Goal: Information Seeking & Learning: Learn about a topic

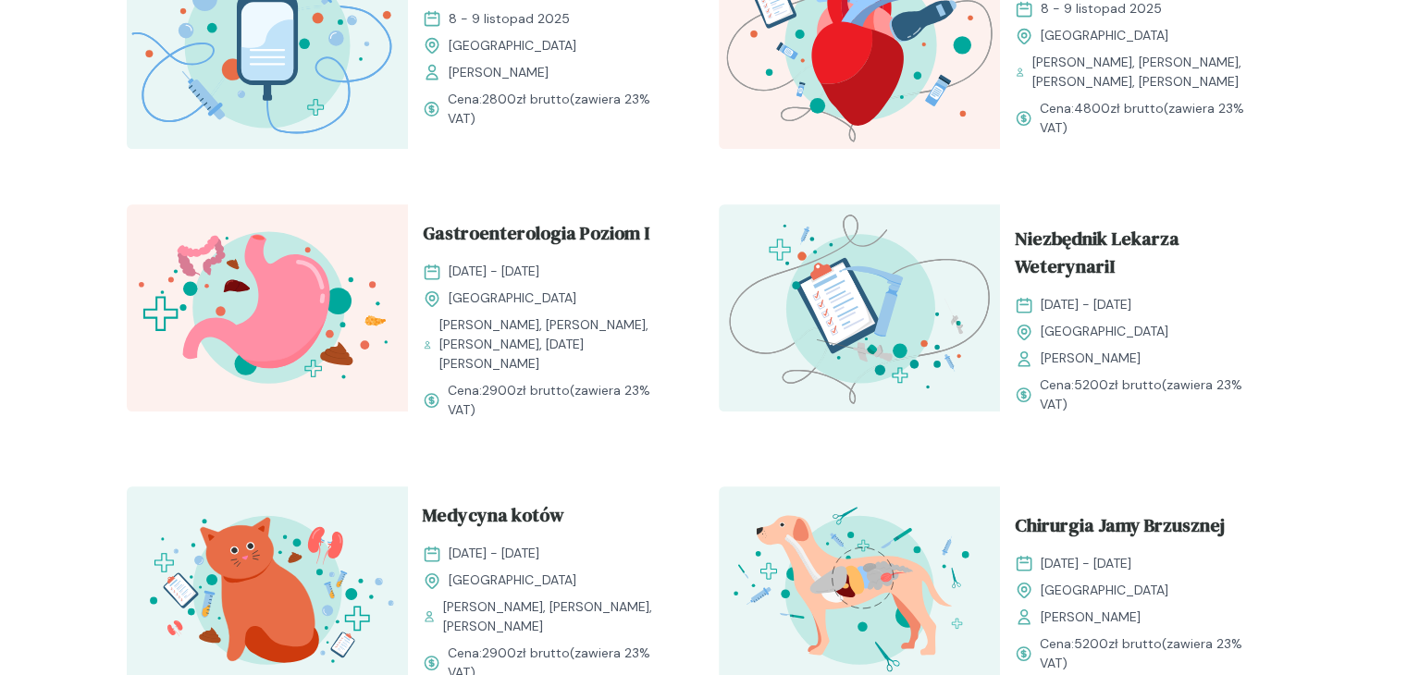
scroll to position [1264, 0]
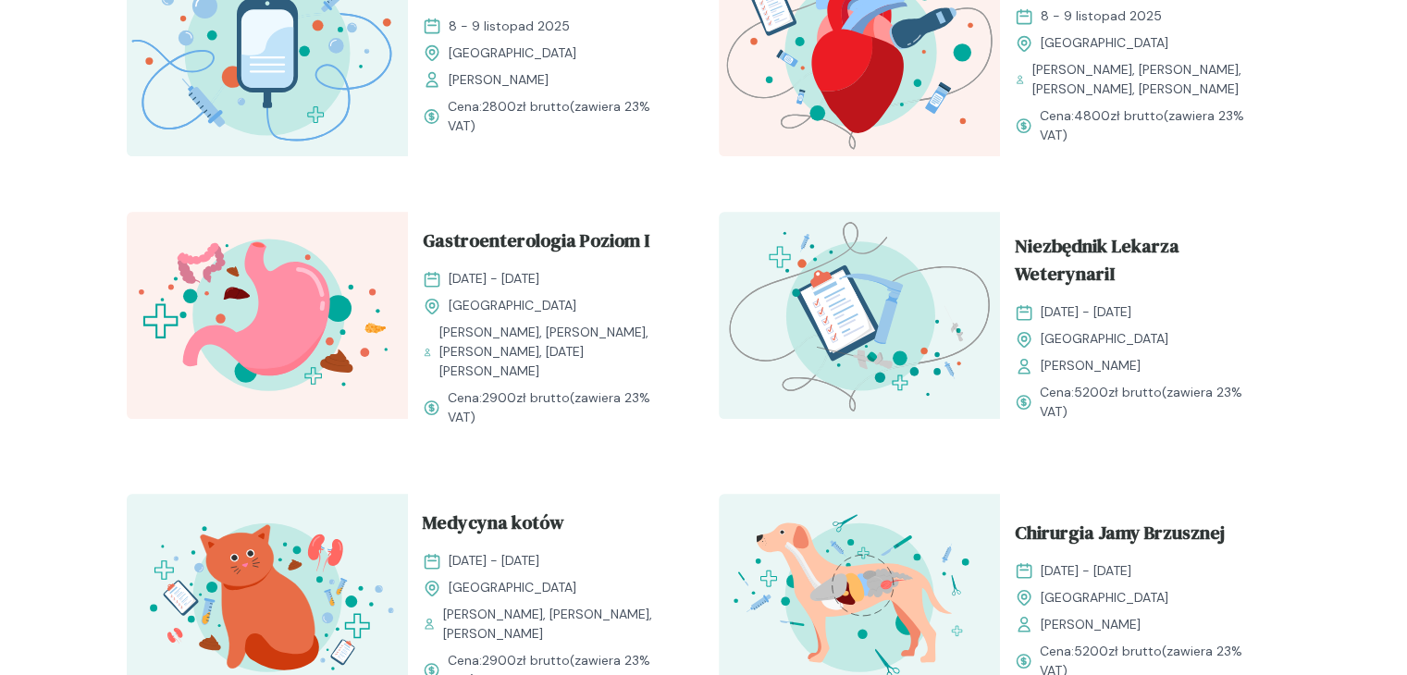
drag, startPoint x: 1420, startPoint y: 326, endPoint x: 1416, endPoint y: 355, distance: 29.8
click at [1406, 355] on html "Szkolenia Prowadzący Rozwijaj swoją pasję do medycyny weterynaryjnej Oferujemy …" at bounding box center [703, 309] width 1407 height 3146
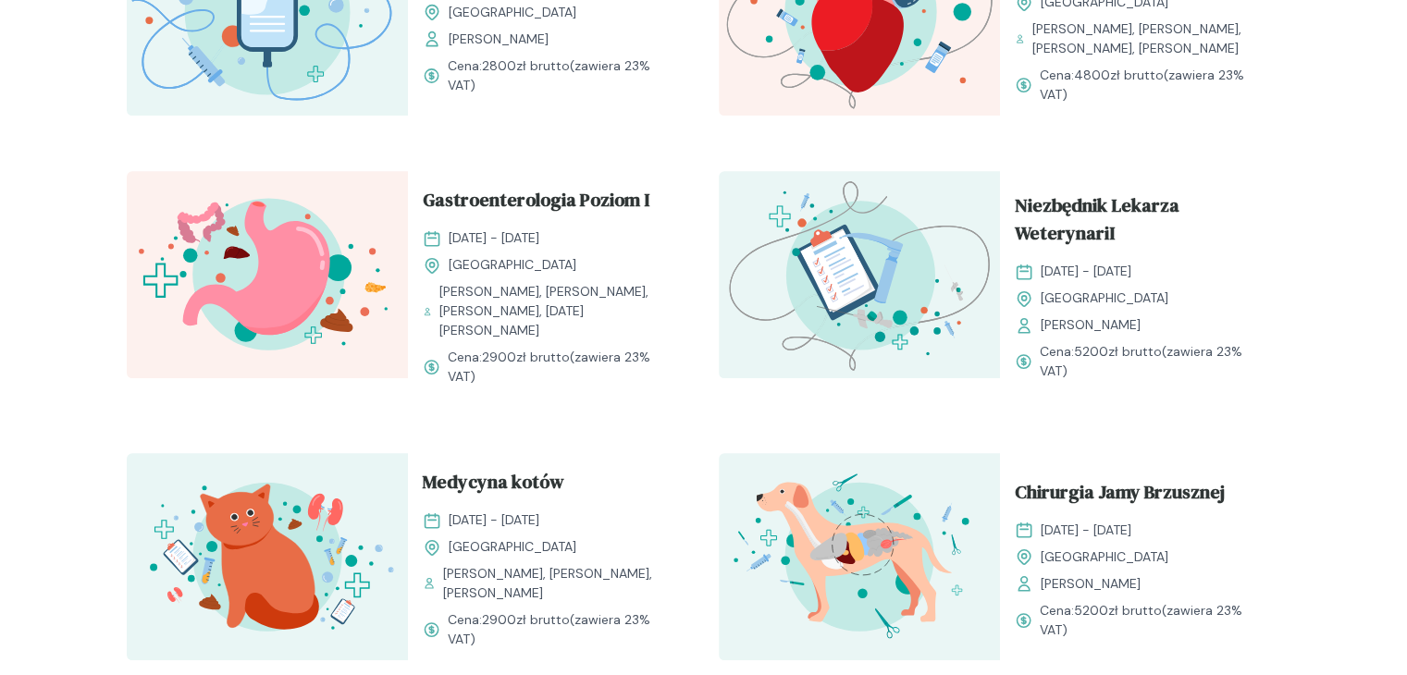
scroll to position [1298, 0]
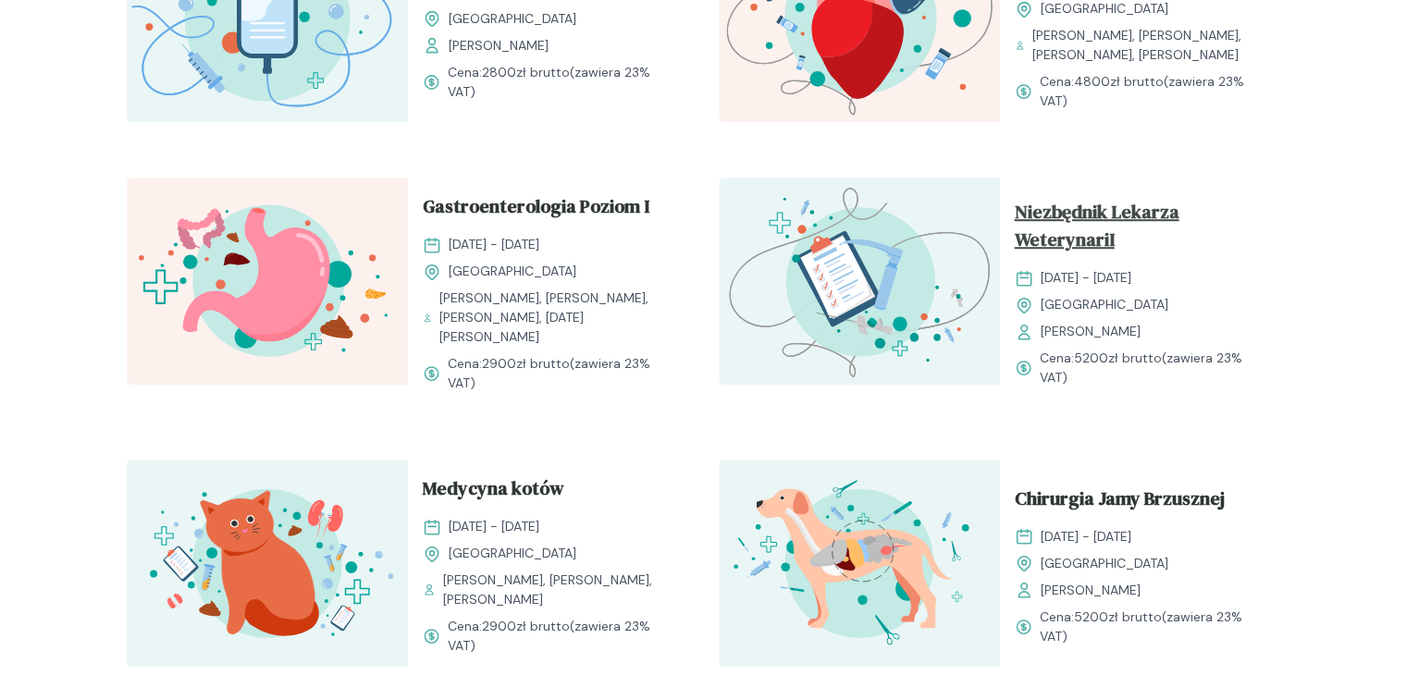
click at [1072, 213] on span "Niezbędnik Lekarza WeterynariI" at bounding box center [1141, 229] width 252 height 63
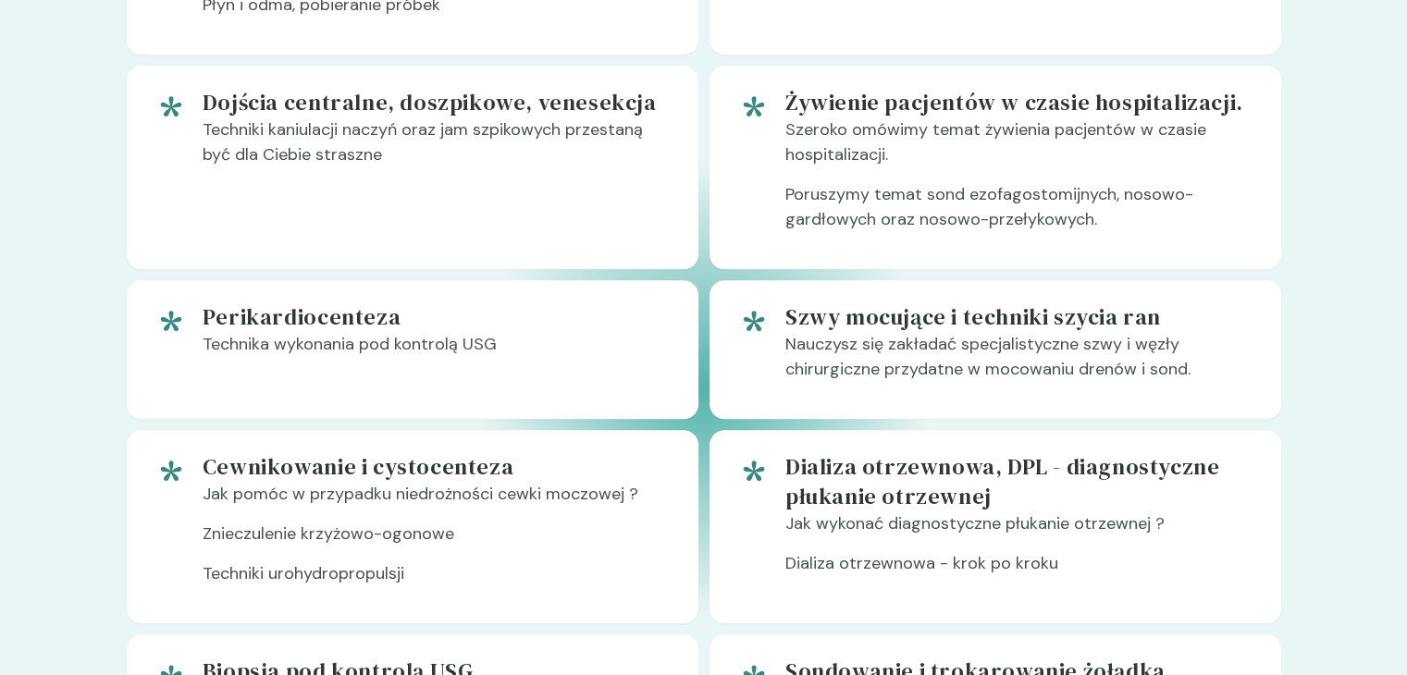
scroll to position [1309, 0]
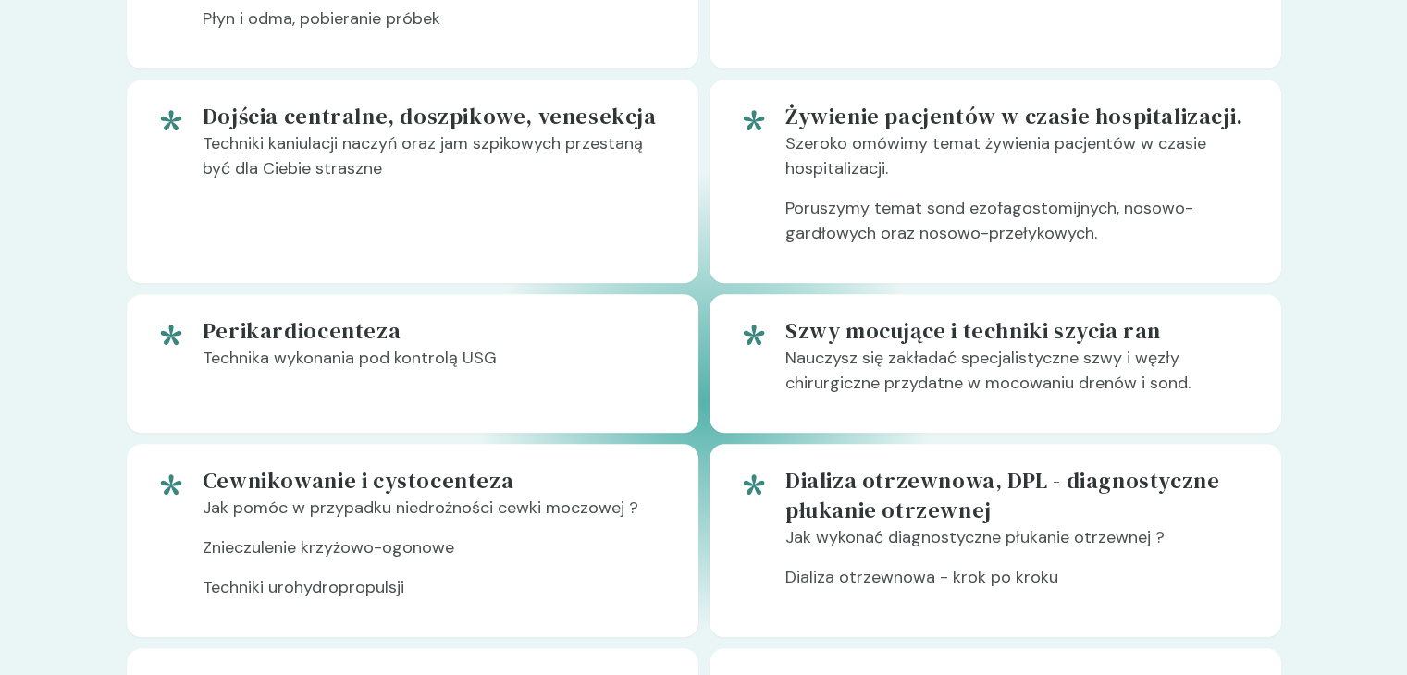
click at [1035, 322] on h5 "Szwy mocujące i techniki szycia ran" at bounding box center [1018, 331] width 466 height 30
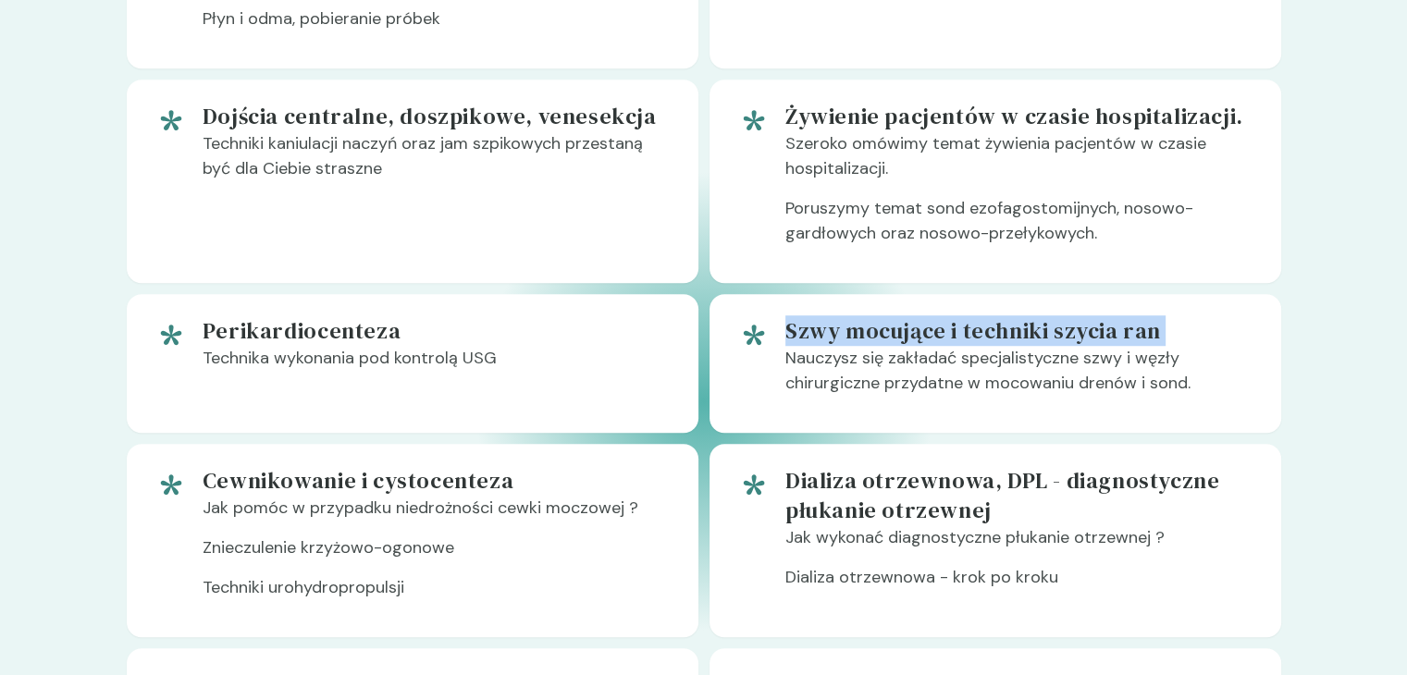
click at [1035, 322] on h5 "Szwy mocujące i techniki szycia ran" at bounding box center [1018, 331] width 466 height 30
click at [1080, 302] on div "Szwy mocujące i techniki szycia ran Nauczysz się zakładać specjalistyczne szwy …" at bounding box center [995, 363] width 572 height 139
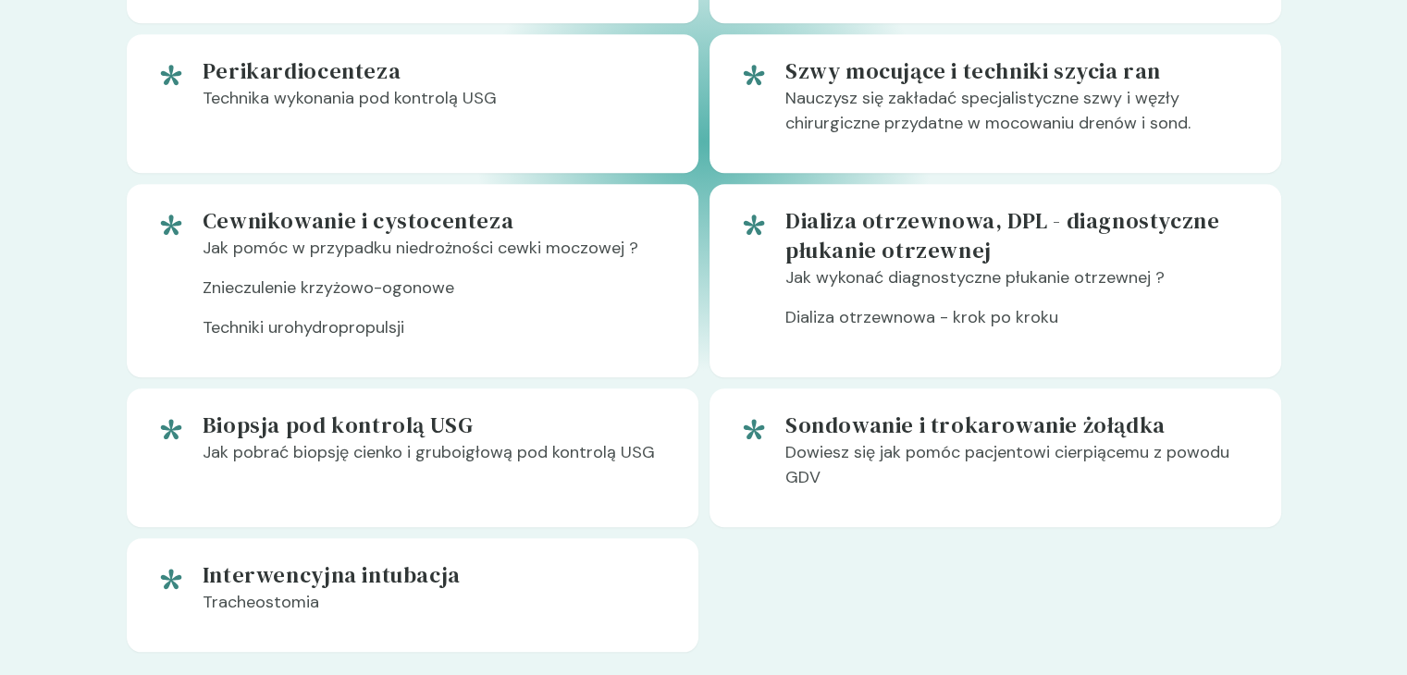
scroll to position [1589, 0]
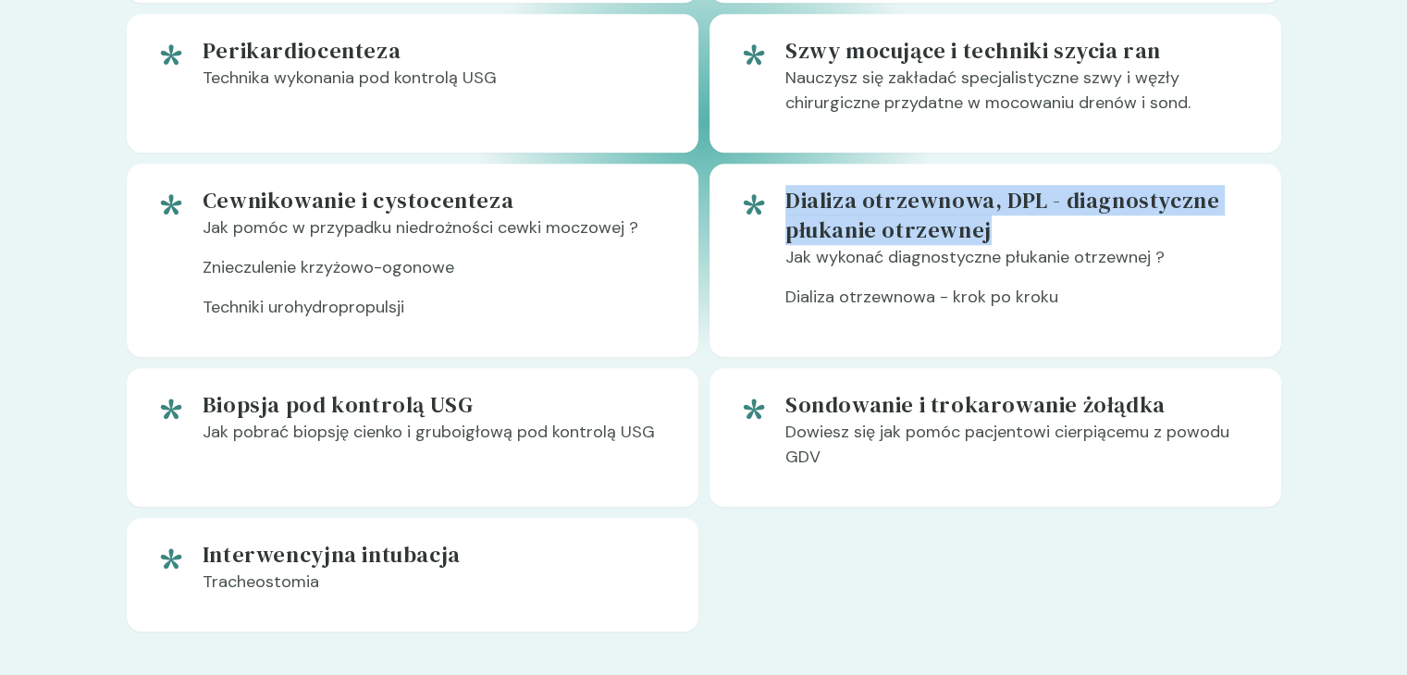
drag, startPoint x: 1000, startPoint y: 232, endPoint x: 789, endPoint y: 200, distance: 213.4
click at [789, 200] on h5 "Dializa otrzewnowa, DPL - diagnostyczne płukanie otrzewnej" at bounding box center [1018, 215] width 466 height 59
click at [1088, 212] on h5 "Dializa otrzewnowa, DPL - diagnostyczne płukanie otrzewnej" at bounding box center [1018, 215] width 466 height 59
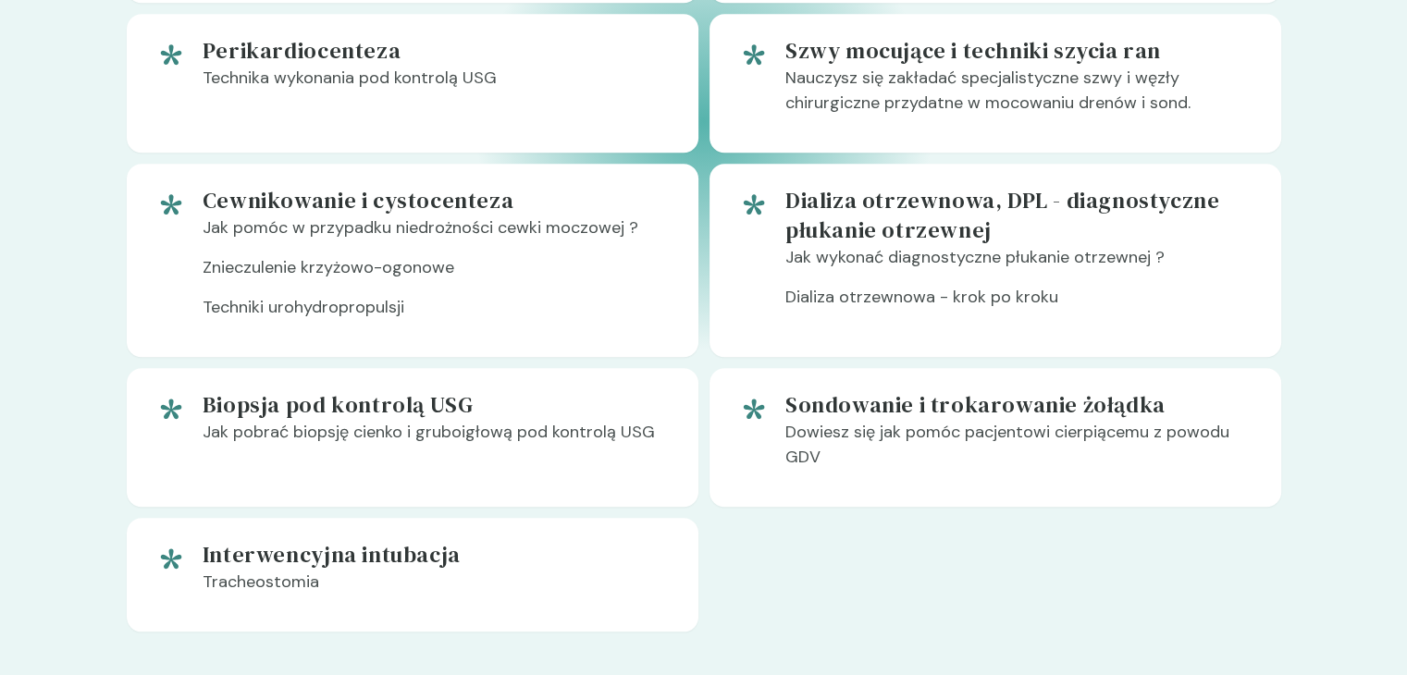
click at [1088, 212] on h5 "Dializa otrzewnowa, DPL - diagnostyczne płukanie otrzewnej" at bounding box center [1018, 215] width 466 height 59
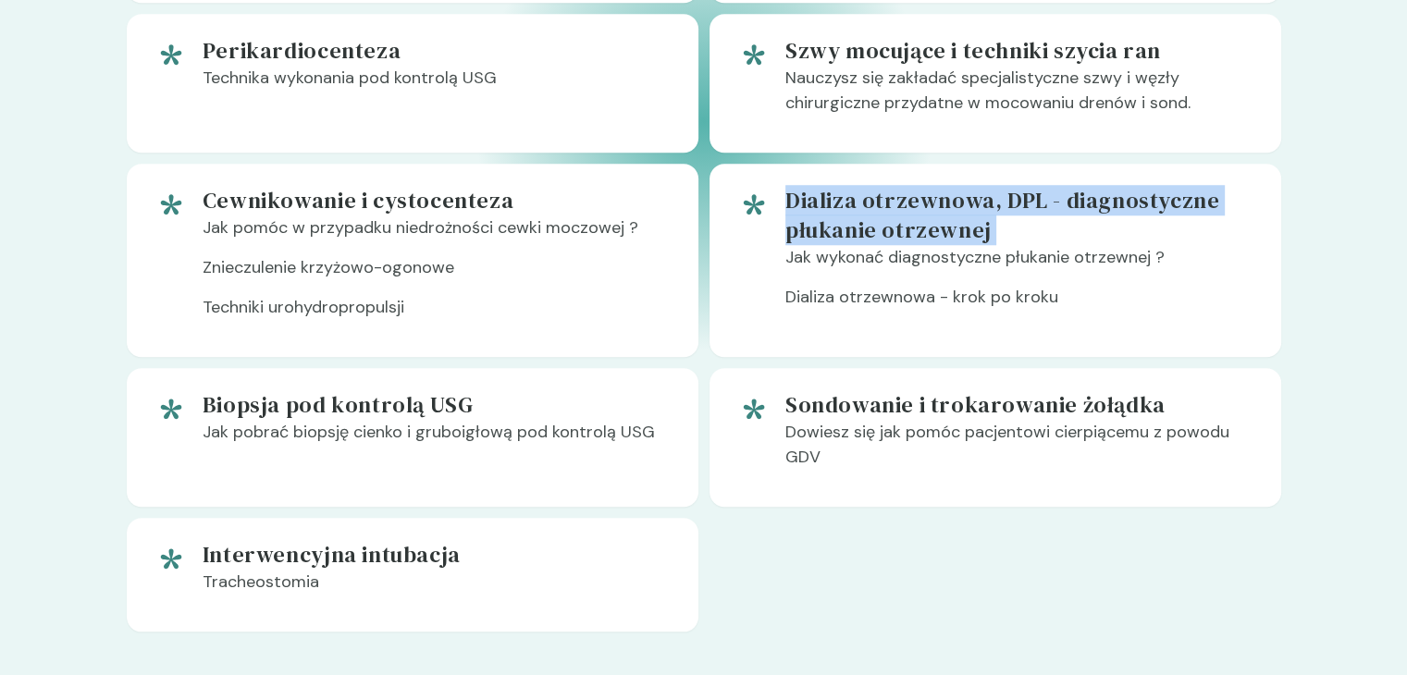
click at [1088, 212] on h5 "Dializa otrzewnowa, DPL - diagnostyczne płukanie otrzewnej" at bounding box center [1018, 215] width 466 height 59
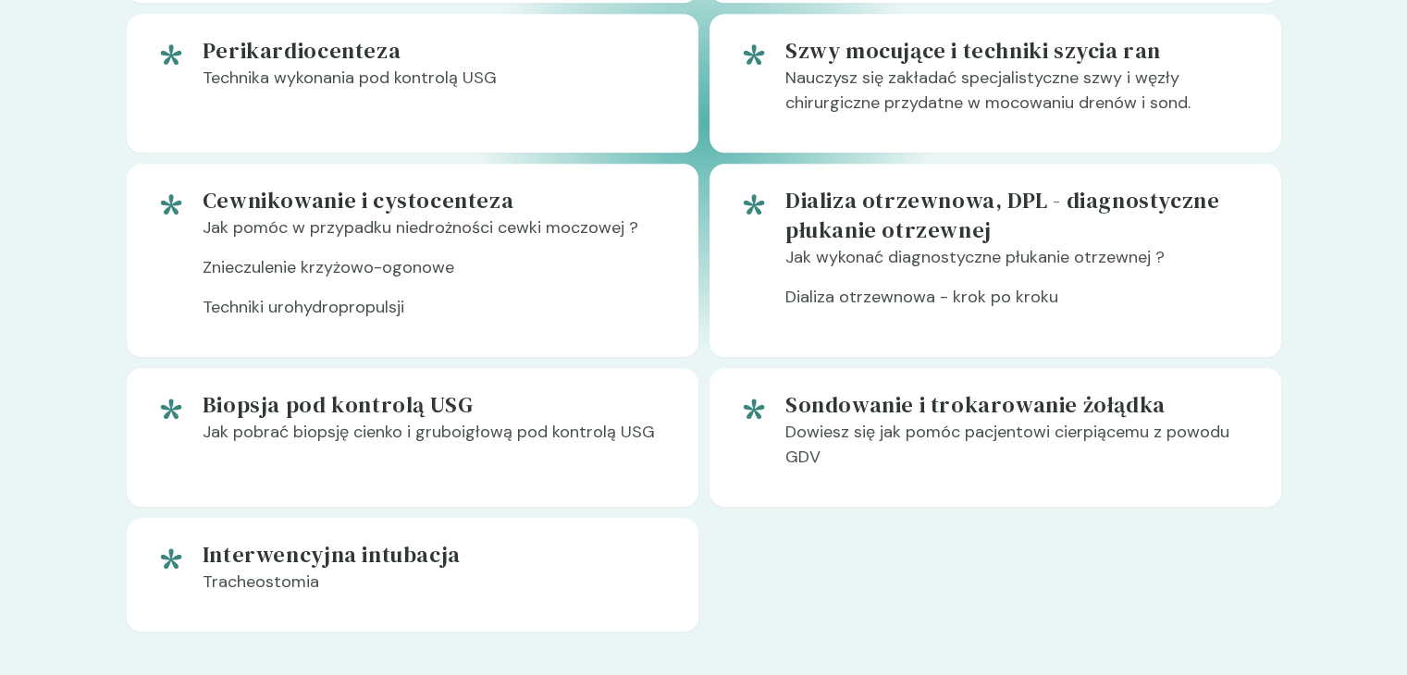
click at [1083, 251] on p "Jak wykonać diagnostyczne płukanie otrzewnej ?" at bounding box center [1018, 265] width 466 height 40
click at [873, 216] on h5 "Dializa otrzewnowa, DPL - diagnostyczne płukanie otrzewnej" at bounding box center [1018, 215] width 466 height 59
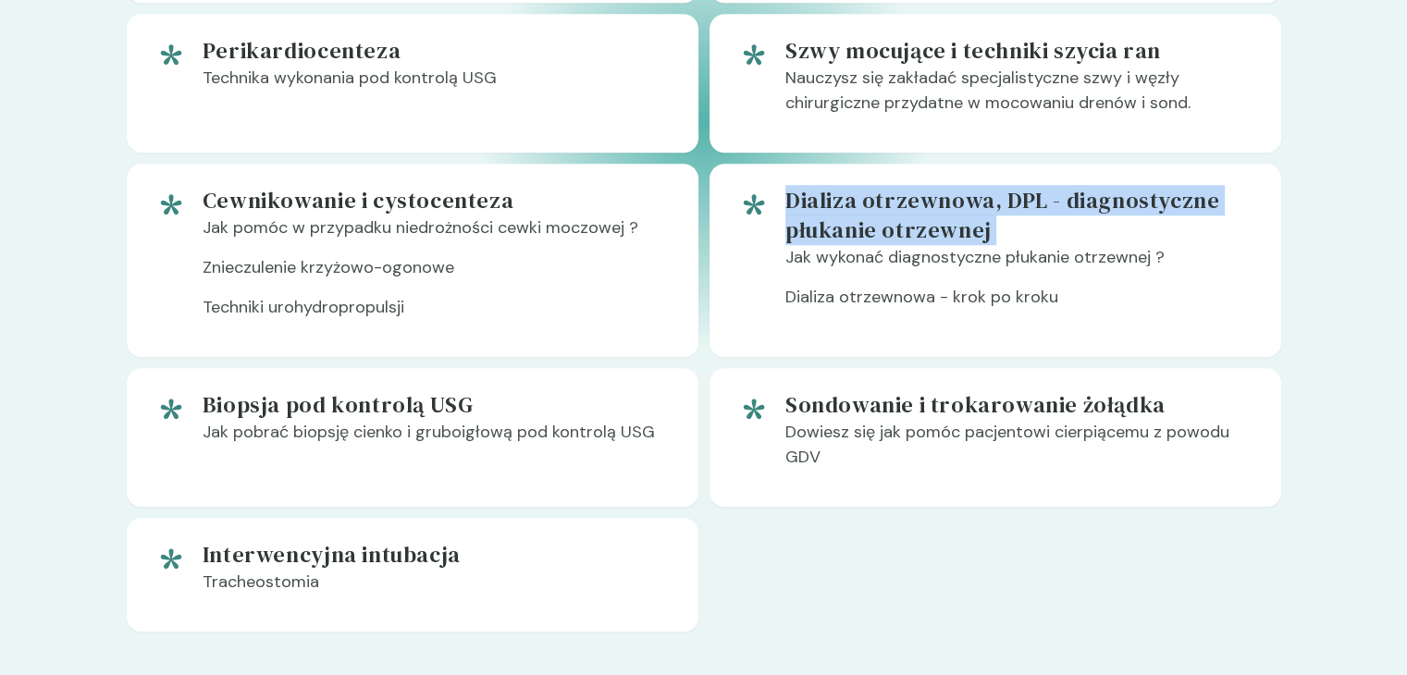
click at [873, 216] on h5 "Dializa otrzewnowa, DPL - diagnostyczne płukanie otrzewnej" at bounding box center [1018, 215] width 466 height 59
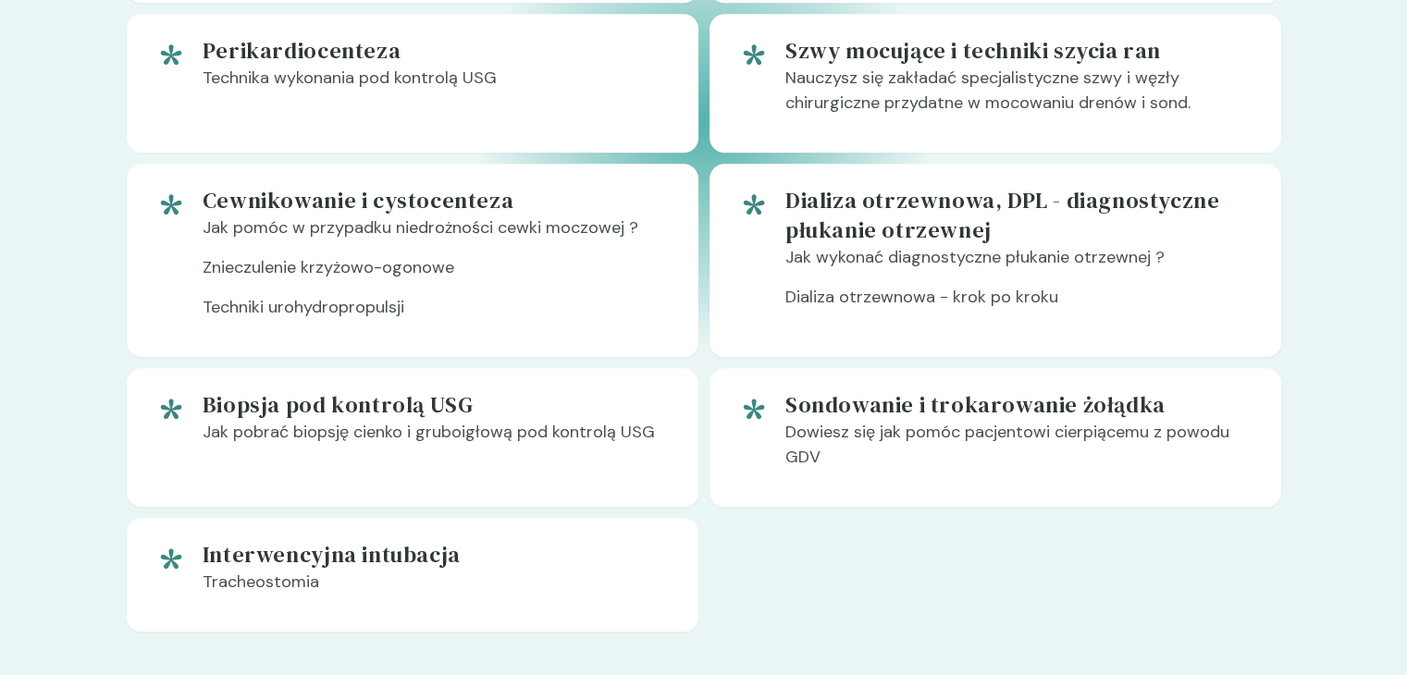
click at [910, 302] on p "Dializa otrzewnowa - krok po kroku" at bounding box center [1018, 305] width 466 height 40
drag, startPoint x: 368, startPoint y: 549, endPoint x: 232, endPoint y: 552, distance: 136.0
click at [232, 552] on h5 "Interwencyjna intubacja" at bounding box center [436, 555] width 466 height 30
click at [299, 567] on h5 "Interwencyjna intubacja" at bounding box center [436, 555] width 466 height 30
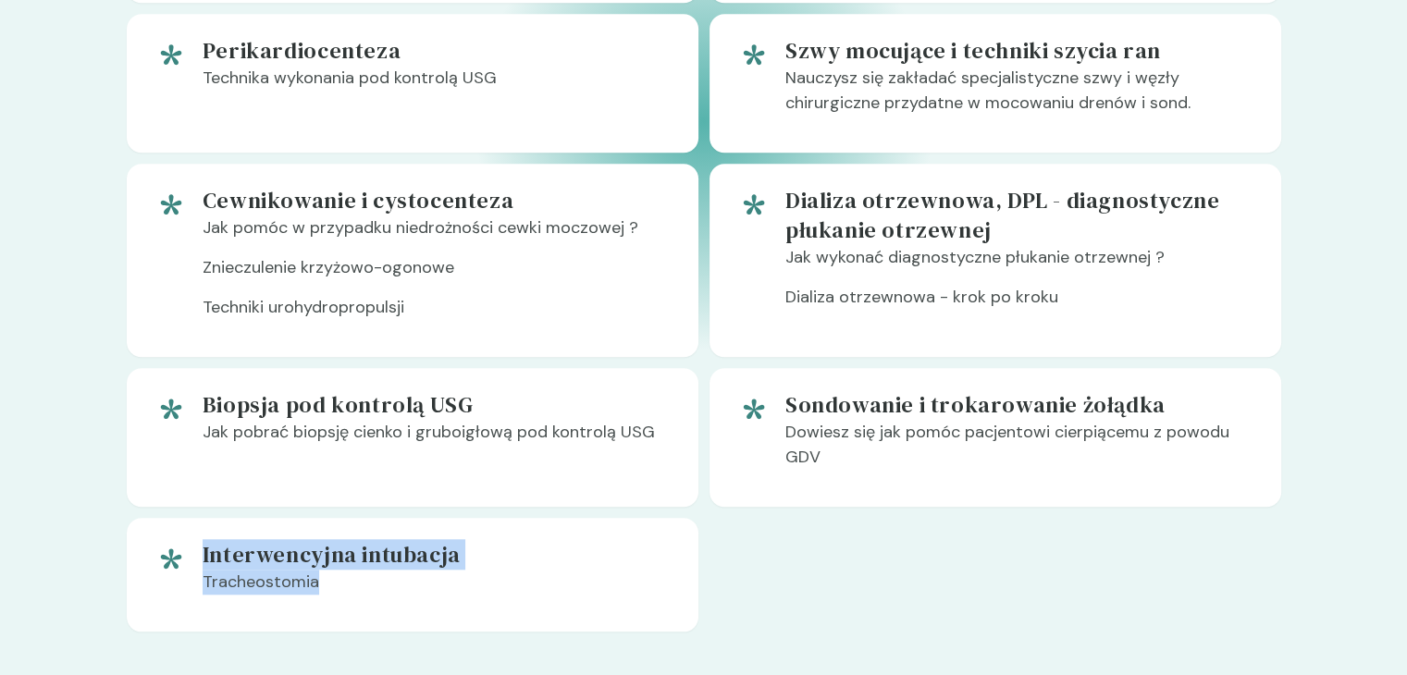
drag, startPoint x: 326, startPoint y: 581, endPoint x: 163, endPoint y: 538, distance: 168.3
click at [163, 538] on div "Interwencyjna intubacja Tracheostomia" at bounding box center [413, 575] width 572 height 114
click at [629, 521] on div "Interwencyjna intubacja Tracheostomia" at bounding box center [413, 575] width 572 height 114
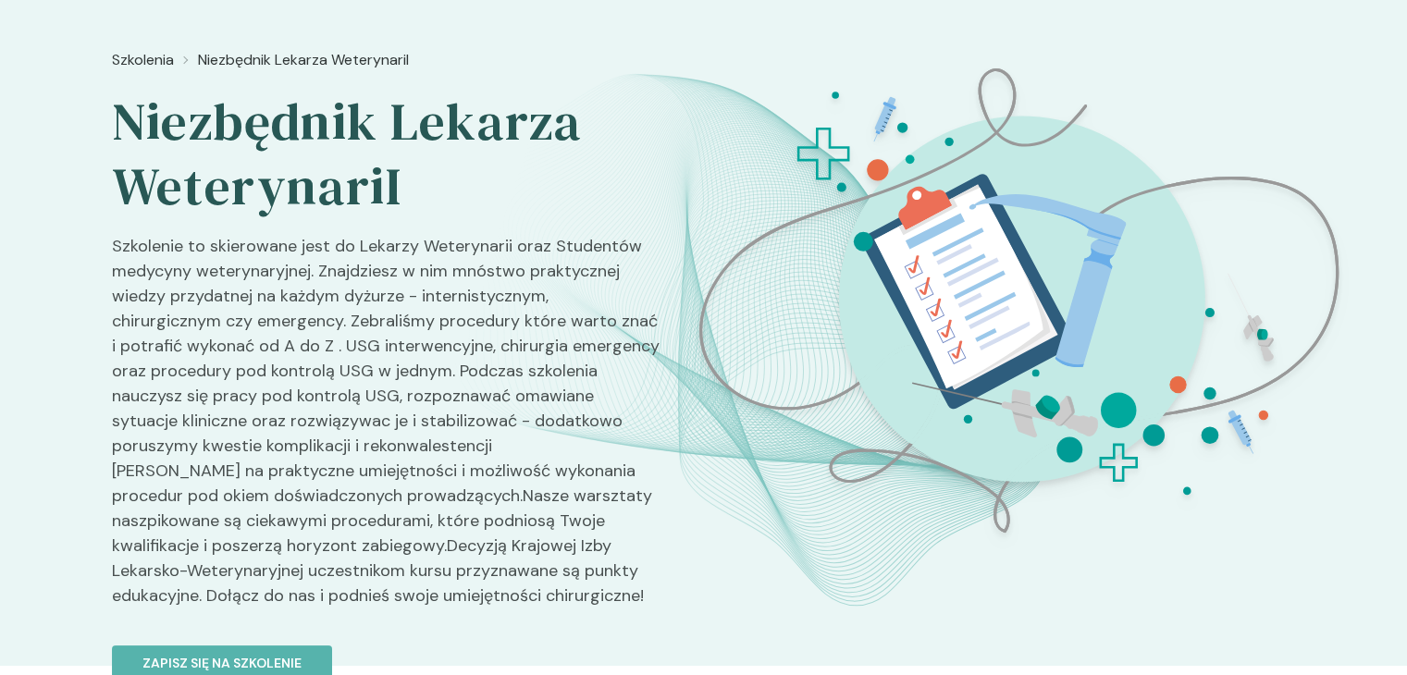
scroll to position [6, 0]
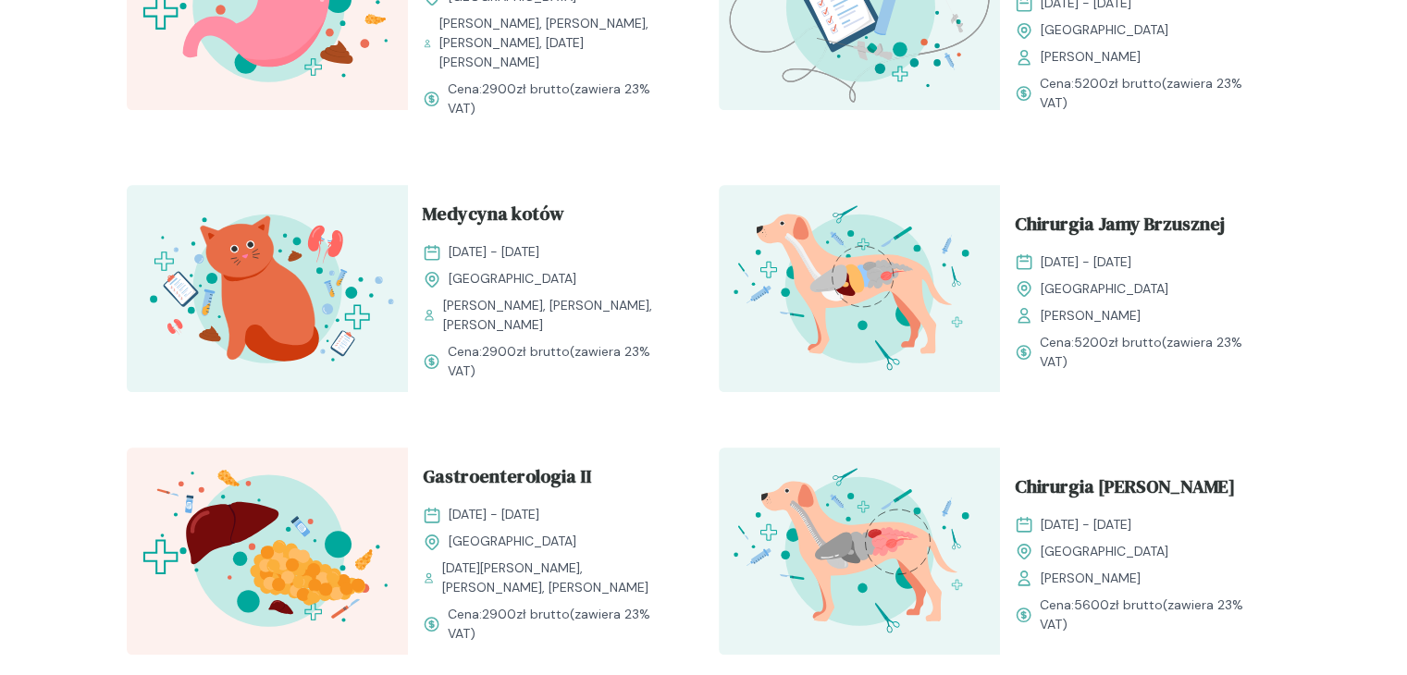
scroll to position [1536, 0]
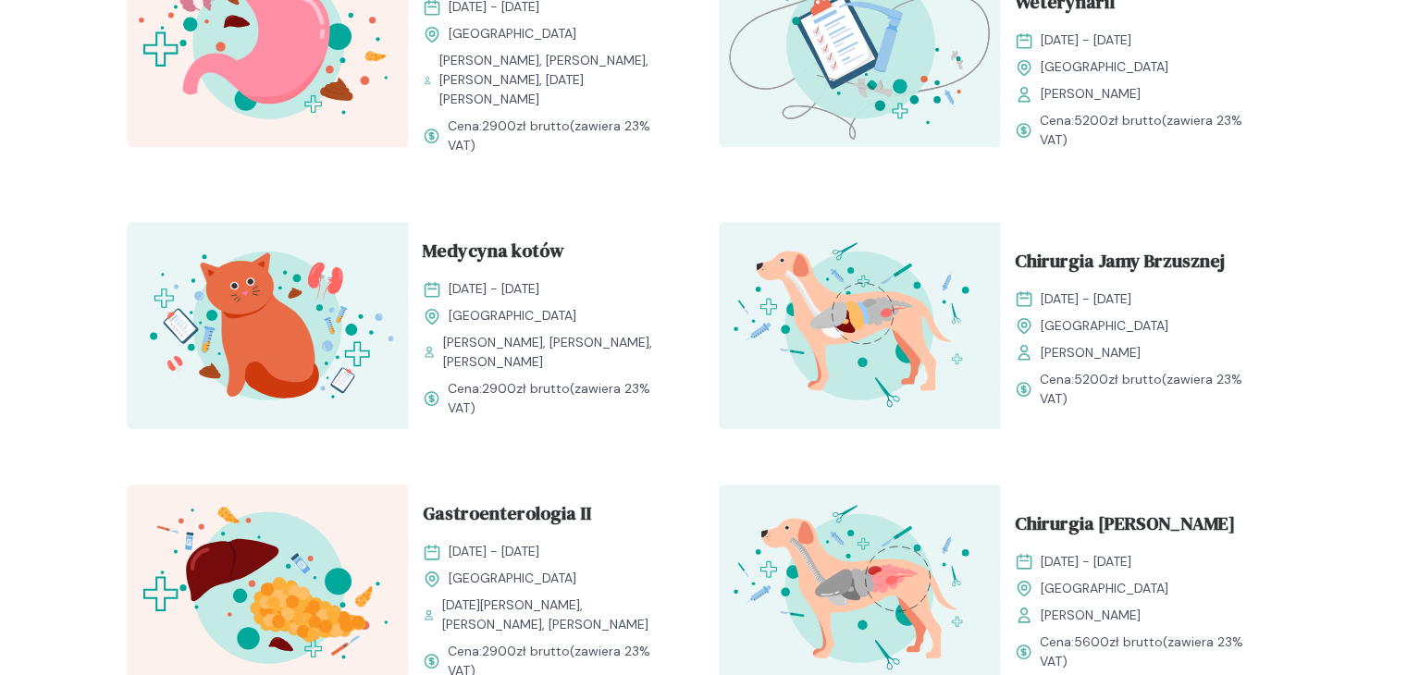
drag, startPoint x: 1399, startPoint y: 404, endPoint x: 1412, endPoint y: 373, distance: 34.4
click at [1406, 373] on html "Szkolenia Prowadzący Rozwijaj swoją pasję do medycyny weterynaryjnej Oferujemy …" at bounding box center [703, 37] width 1407 height 3146
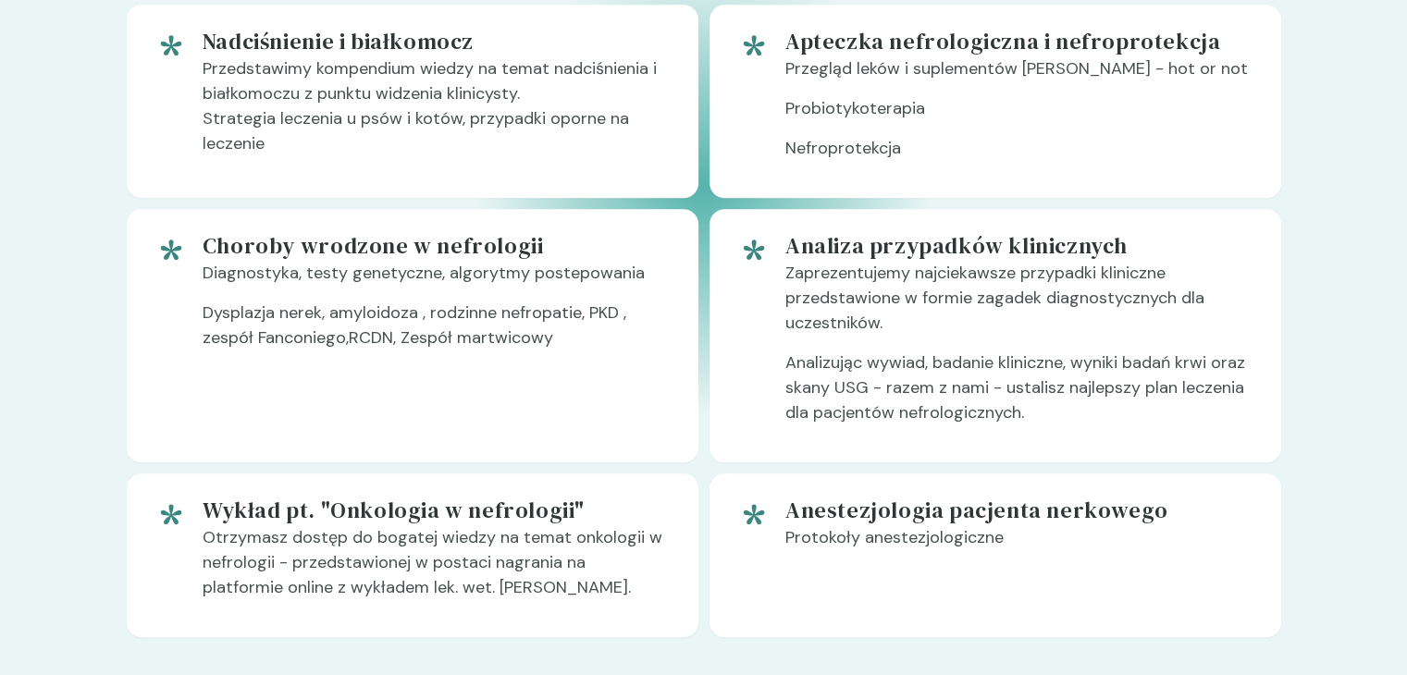
scroll to position [1582, 0]
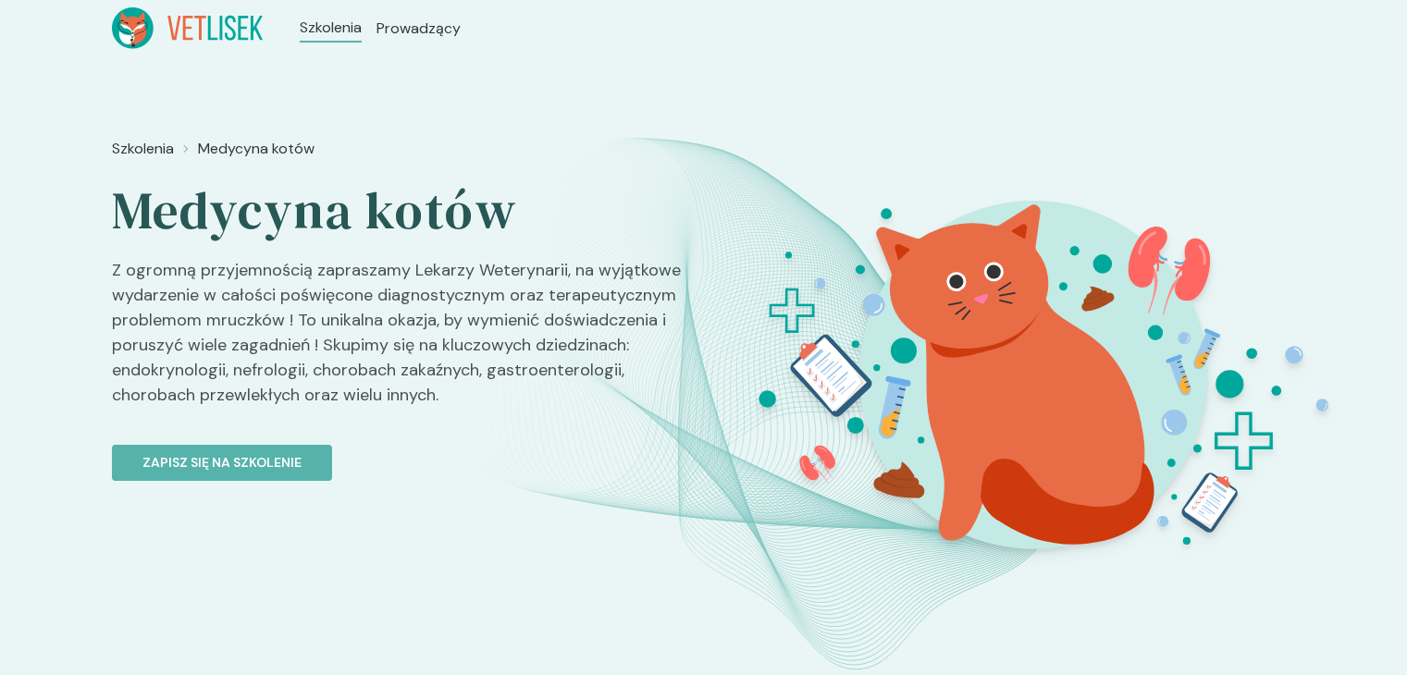
scroll to position [590, 0]
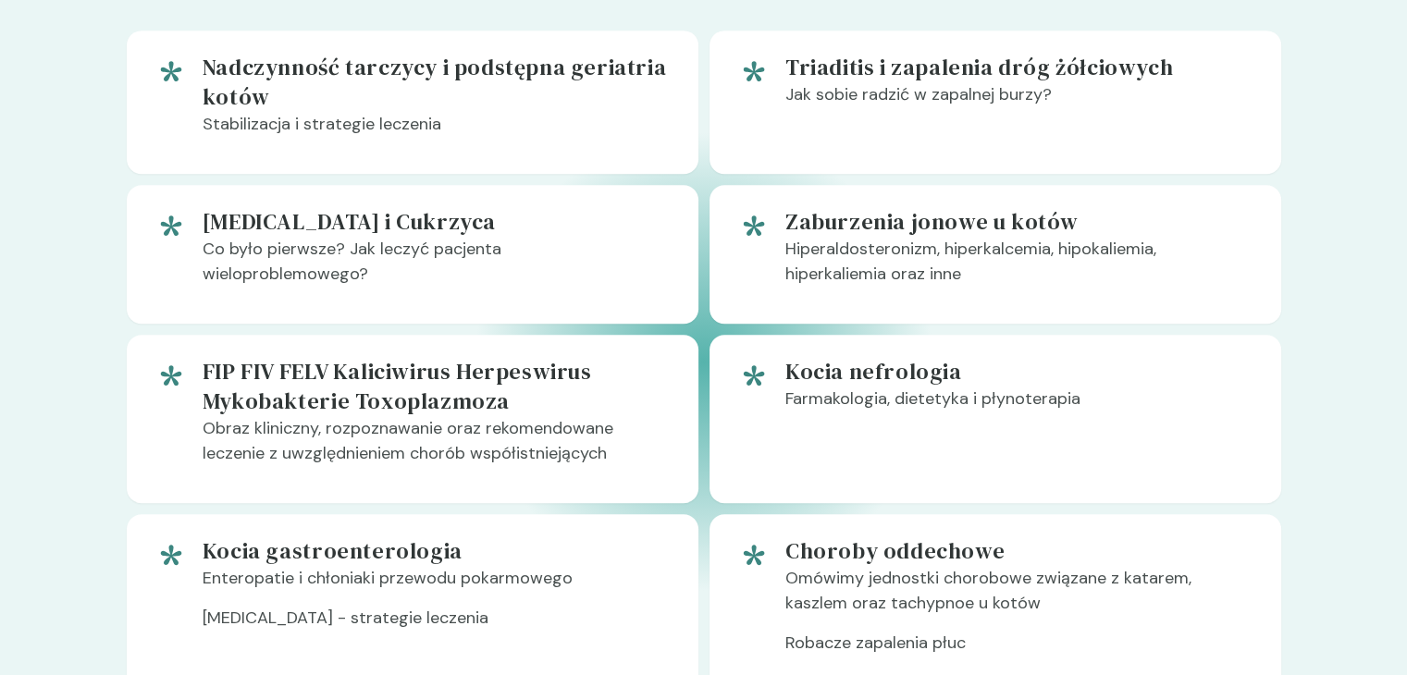
scroll to position [1124, 0]
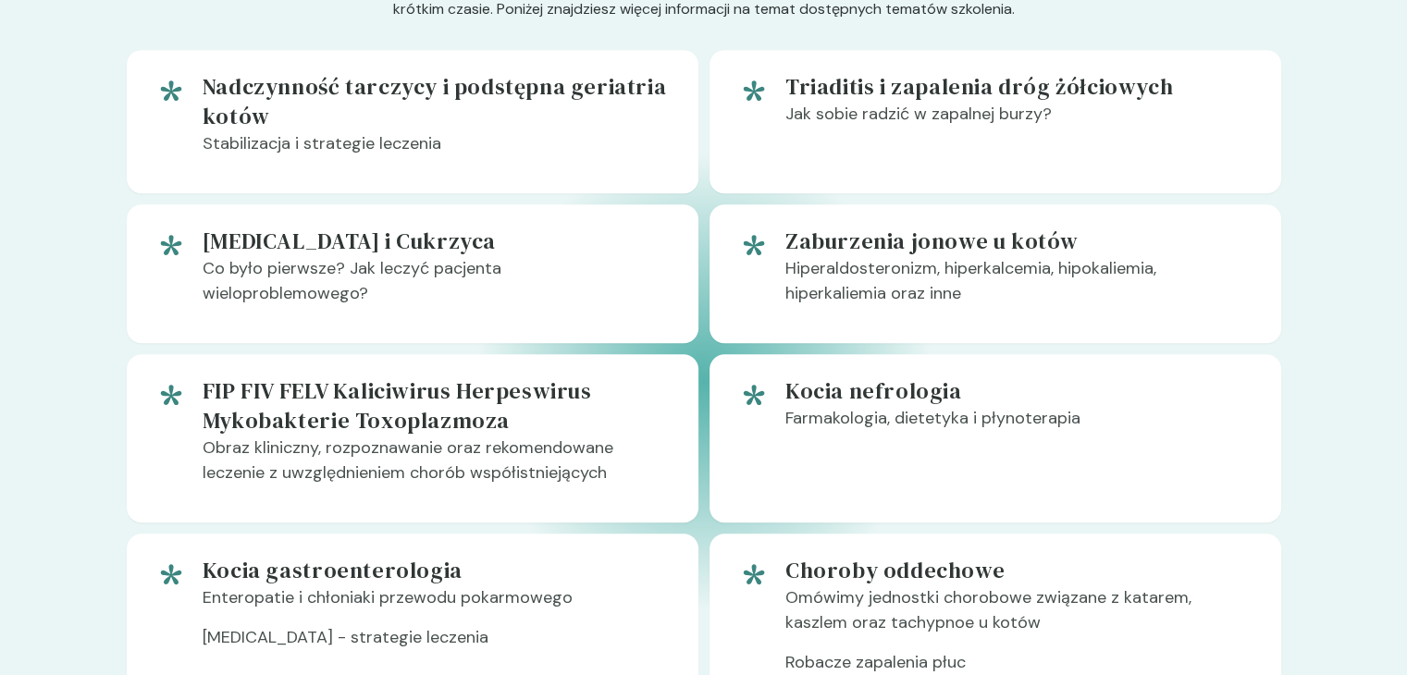
click at [1334, 278] on section "Tematy Zapraszamy na intensywne szkolenie Nasza oferta to niepowtarzalna okazja…" at bounding box center [703, 302] width 1407 height 940
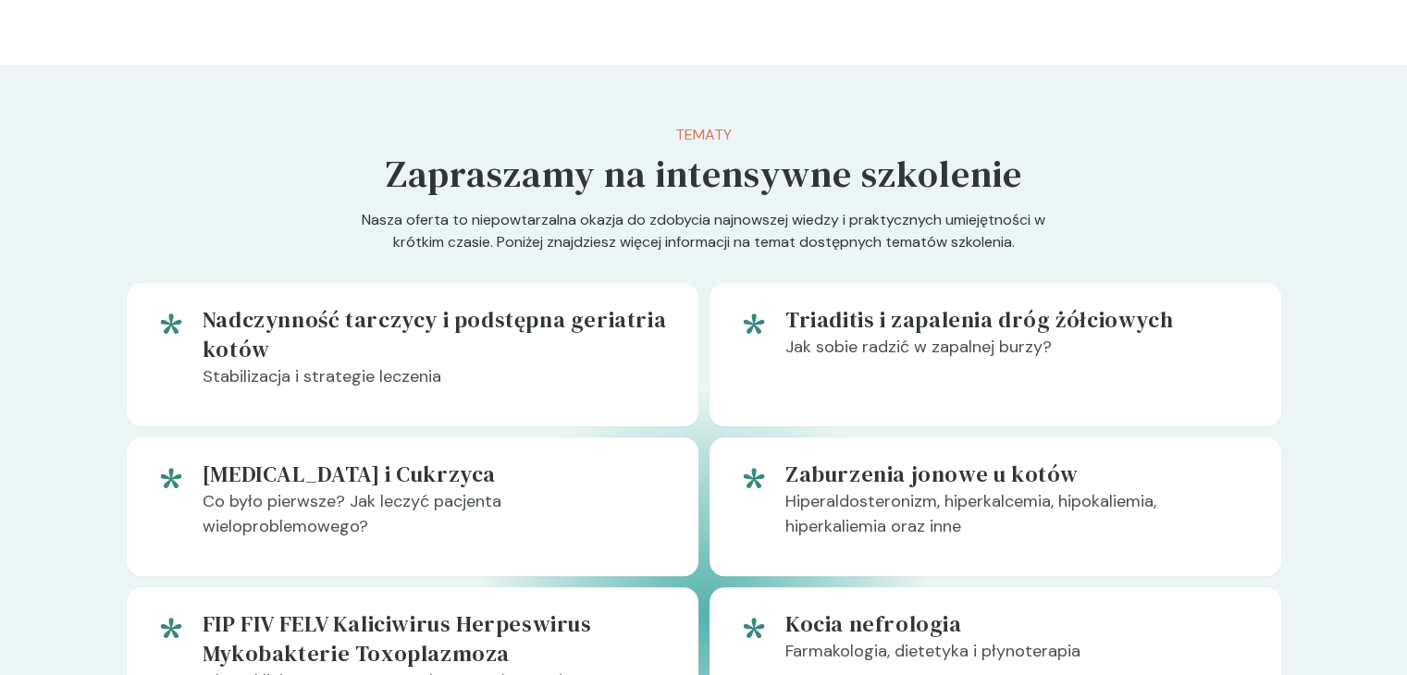
scroll to position [641, 0]
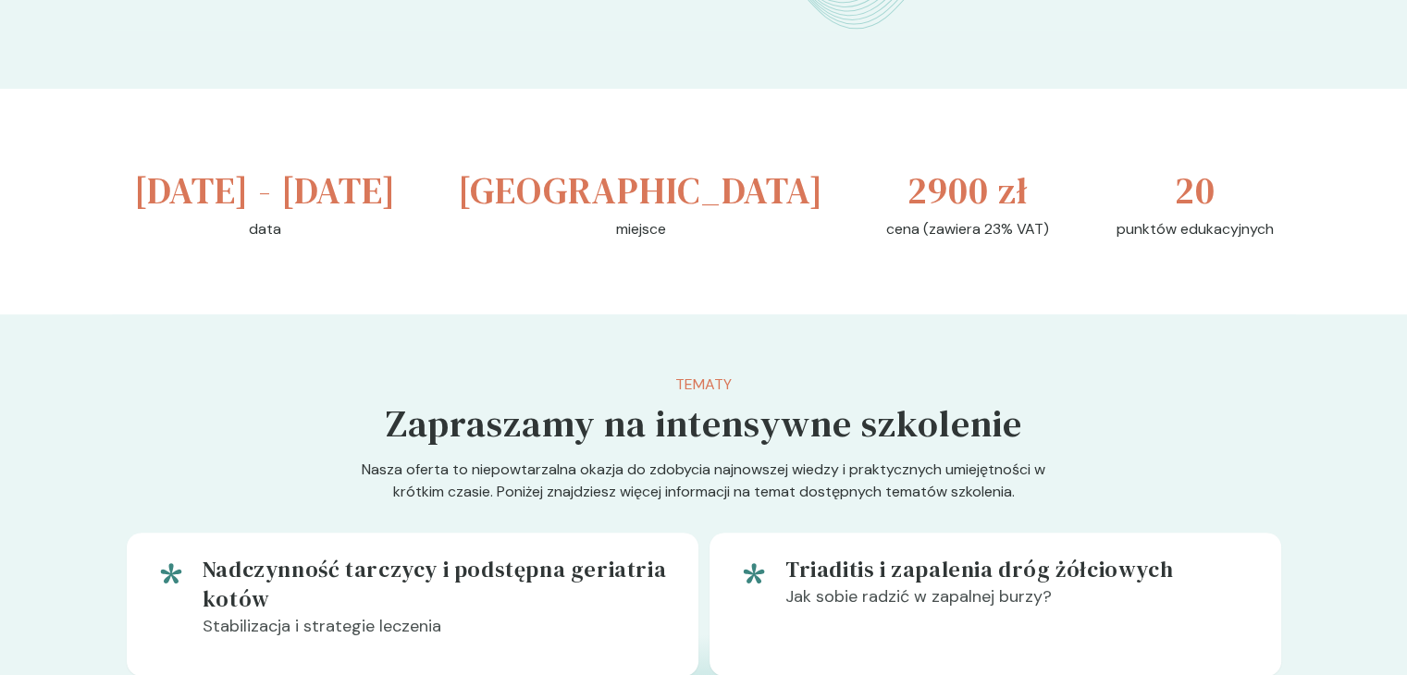
drag, startPoint x: 1289, startPoint y: 220, endPoint x: 1179, endPoint y: 175, distance: 119.0
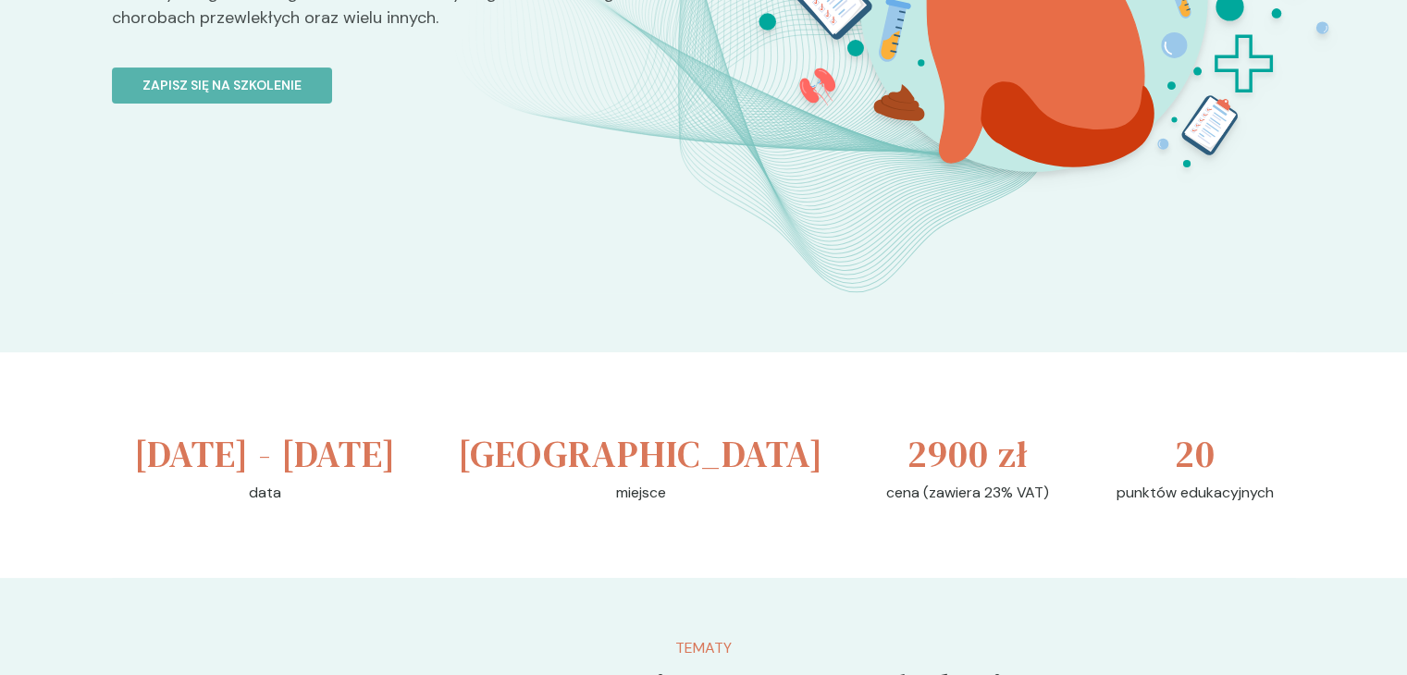
scroll to position [357, 0]
